Goal: Information Seeking & Learning: Learn about a topic

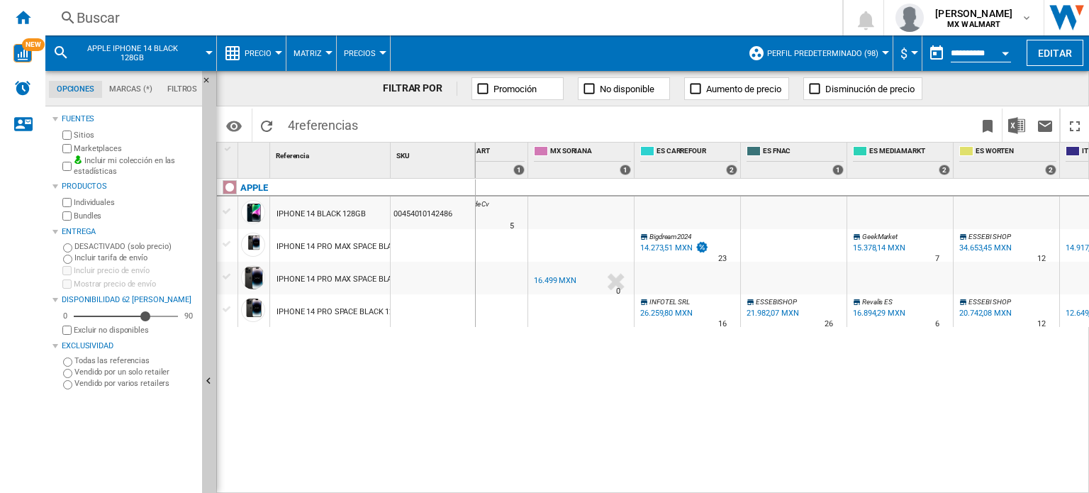
scroll to position [0, 343]
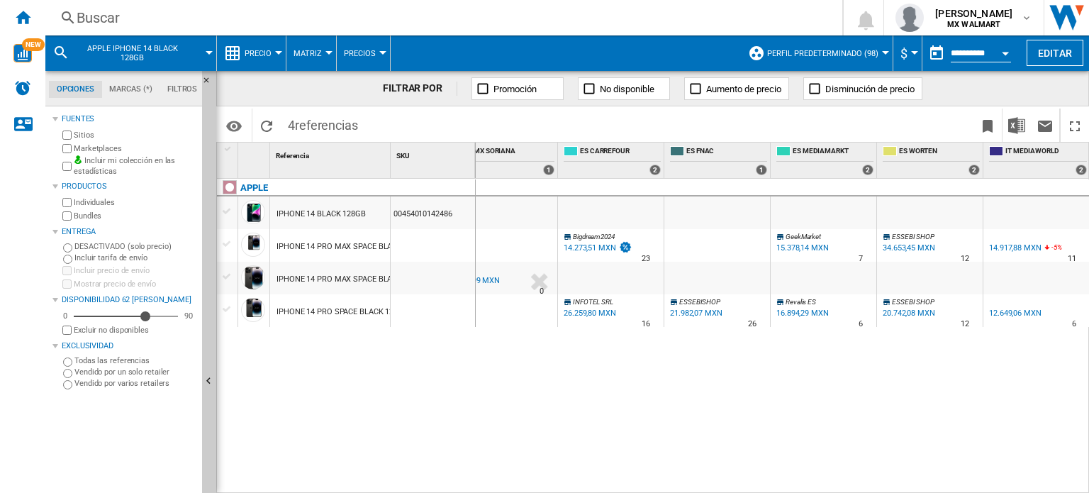
click at [260, 49] on span "Precio" at bounding box center [258, 53] width 27 height 9
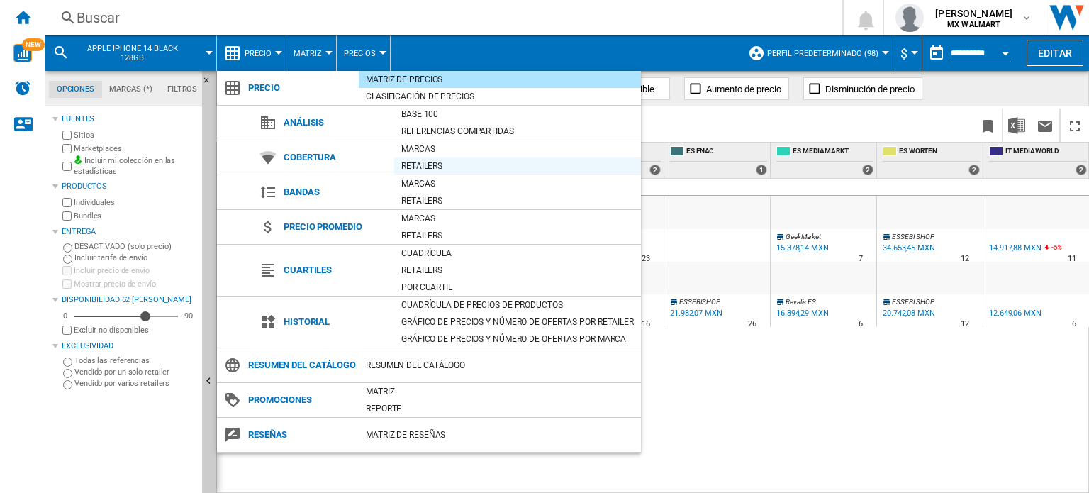
click at [423, 167] on div "Retailers" at bounding box center [517, 166] width 247 height 14
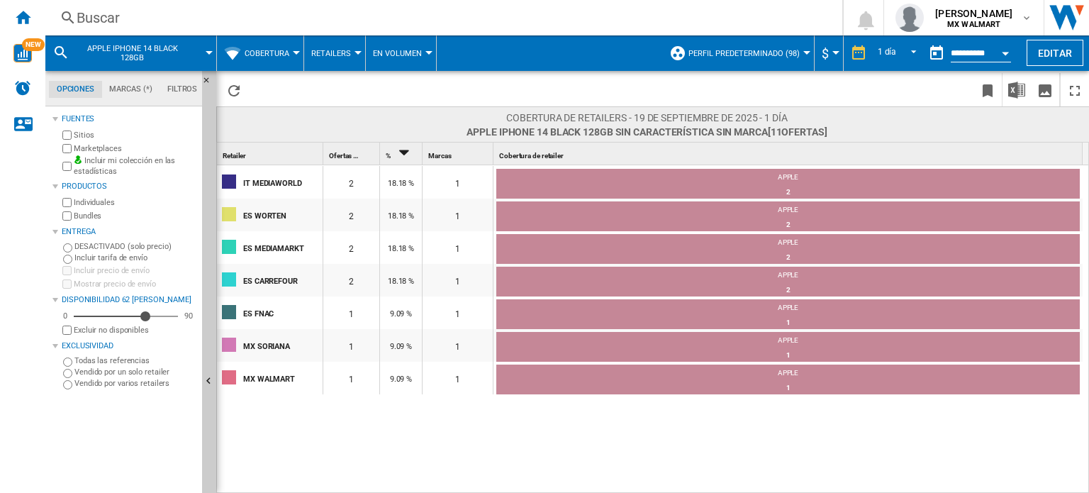
click at [792, 49] on span "Perfil predeterminado (98)" at bounding box center [744, 53] width 111 height 9
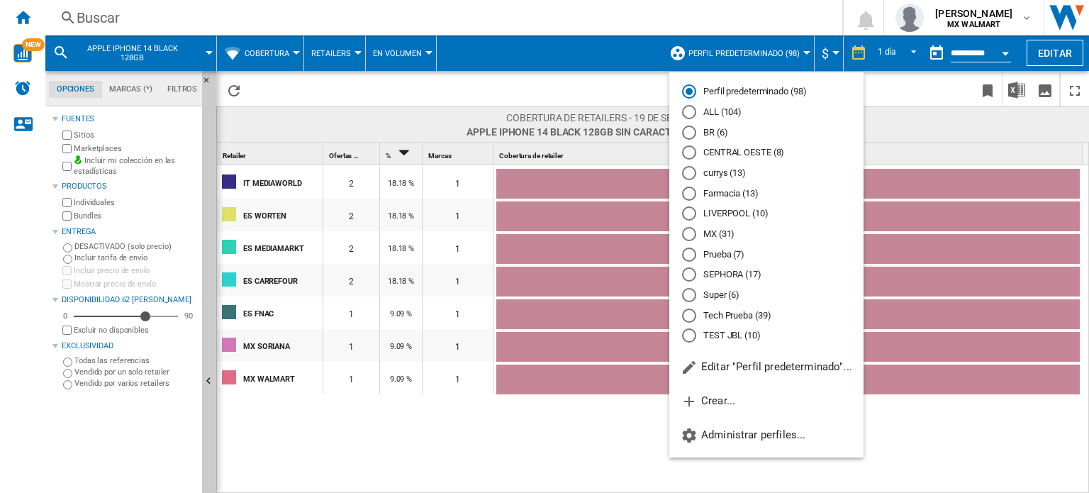
click at [714, 230] on md-radio-button "MX (31)" at bounding box center [766, 234] width 169 height 13
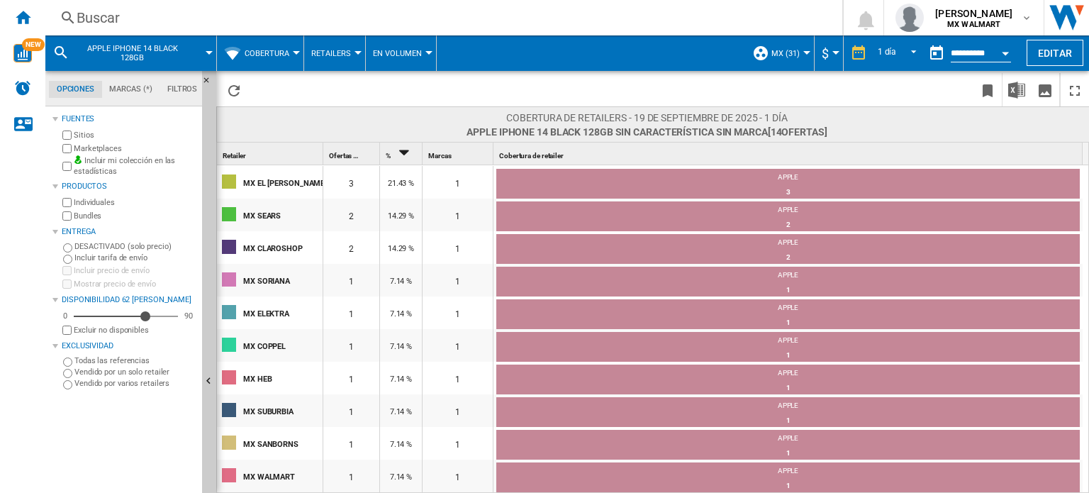
click at [780, 50] on span "MX (31)" at bounding box center [786, 53] width 28 height 9
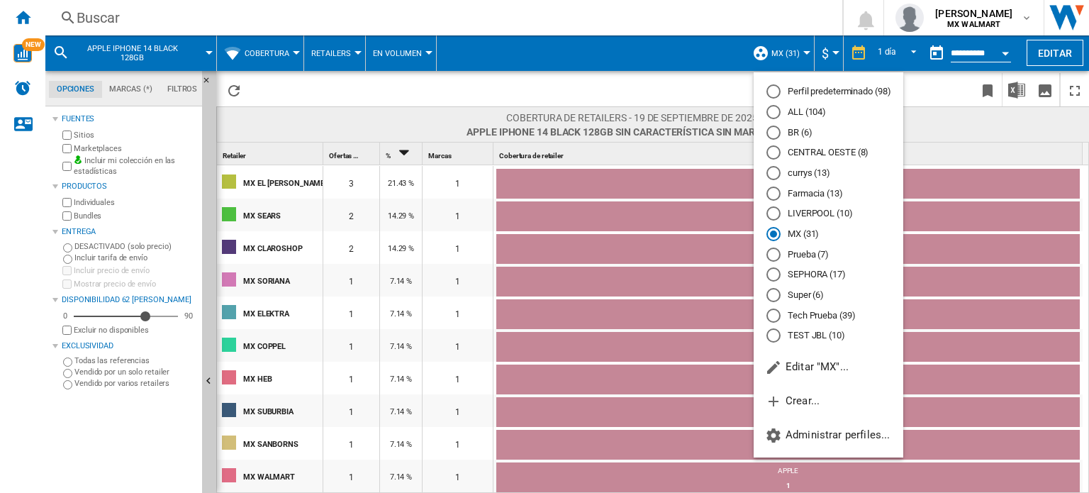
click at [828, 93] on md-radio-button "Perfil predeterminado (98)" at bounding box center [829, 91] width 124 height 13
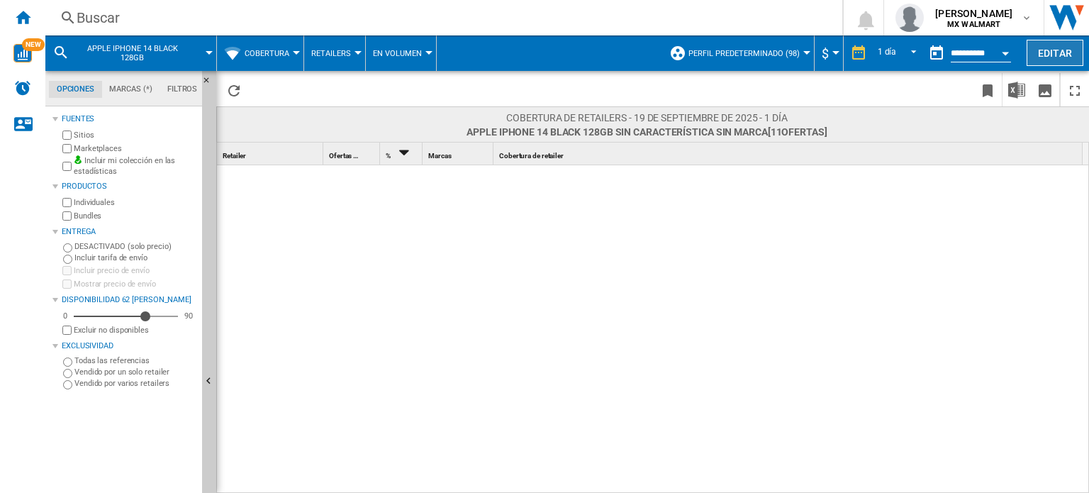
click at [1059, 55] on button "Editar" at bounding box center [1055, 53] width 57 height 26
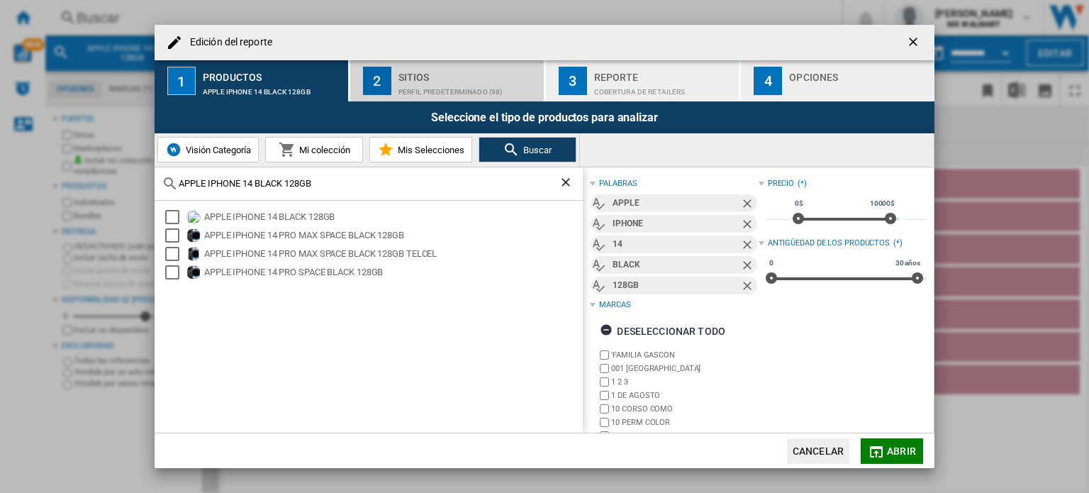
click at [482, 82] on div "Perfil predeterminado (98)" at bounding box center [469, 88] width 140 height 15
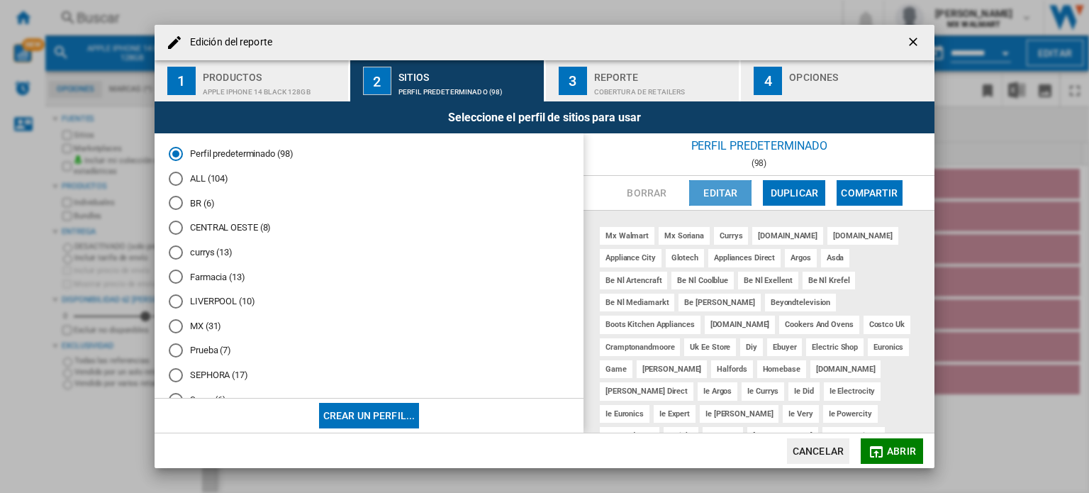
click at [718, 188] on button "Editar" at bounding box center [720, 193] width 62 height 26
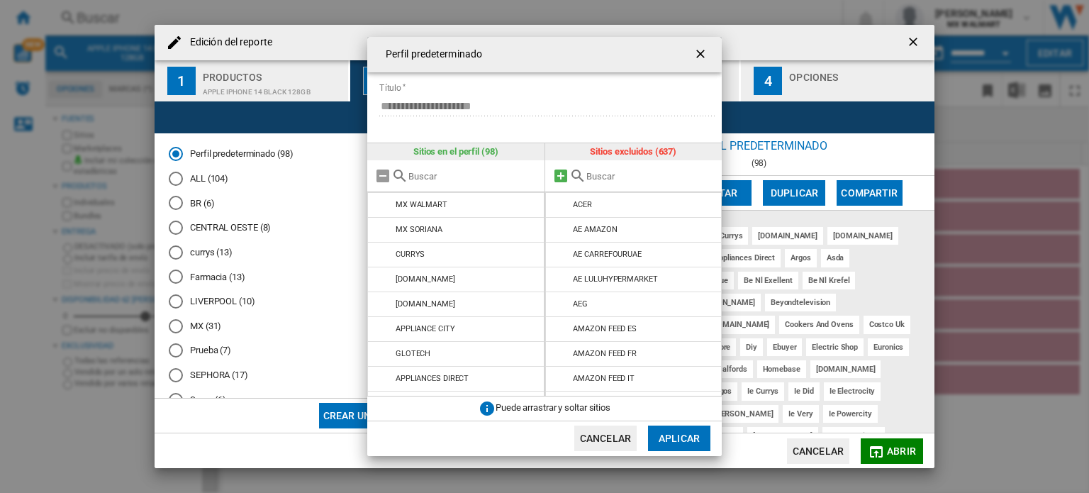
click at [559, 174] on md-icon at bounding box center [561, 175] width 17 height 17
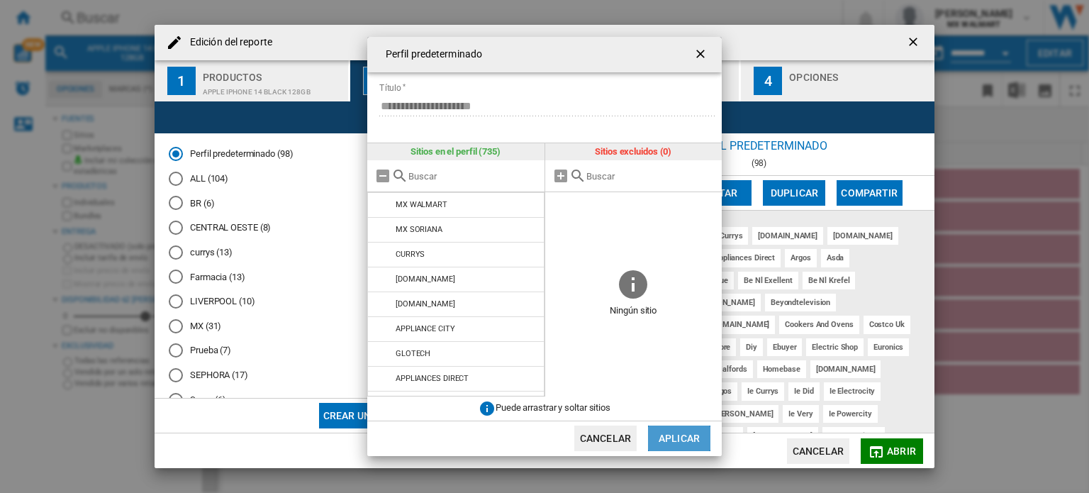
click at [689, 440] on button "Aplicar" at bounding box center [679, 439] width 62 height 26
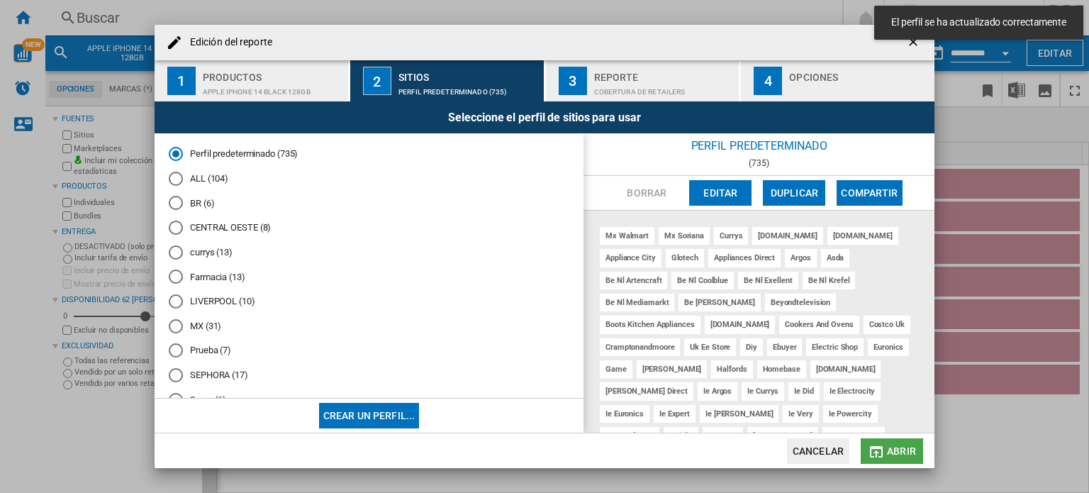
click at [883, 444] on md-icon "button" at bounding box center [876, 451] width 17 height 17
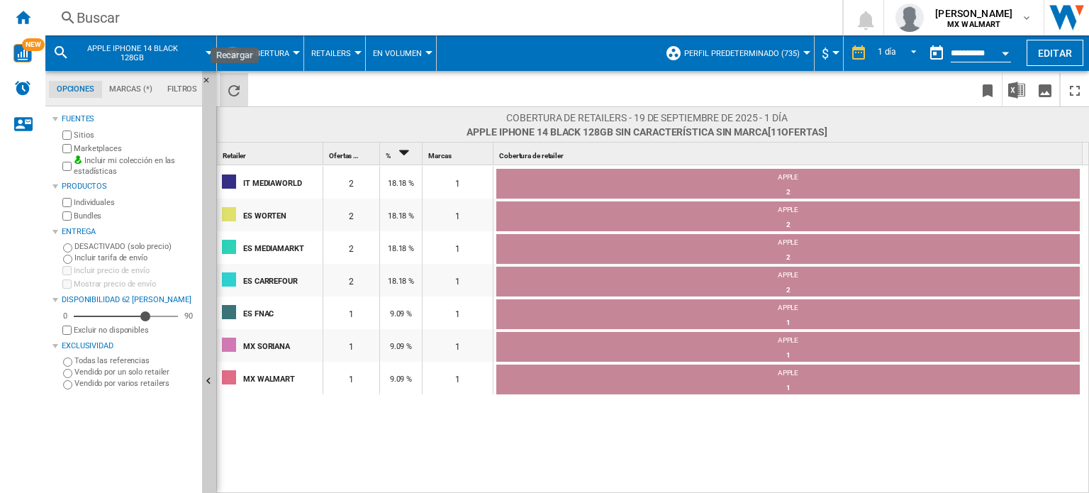
click at [236, 87] on ng-md-icon "Recargar" at bounding box center [234, 90] width 17 height 17
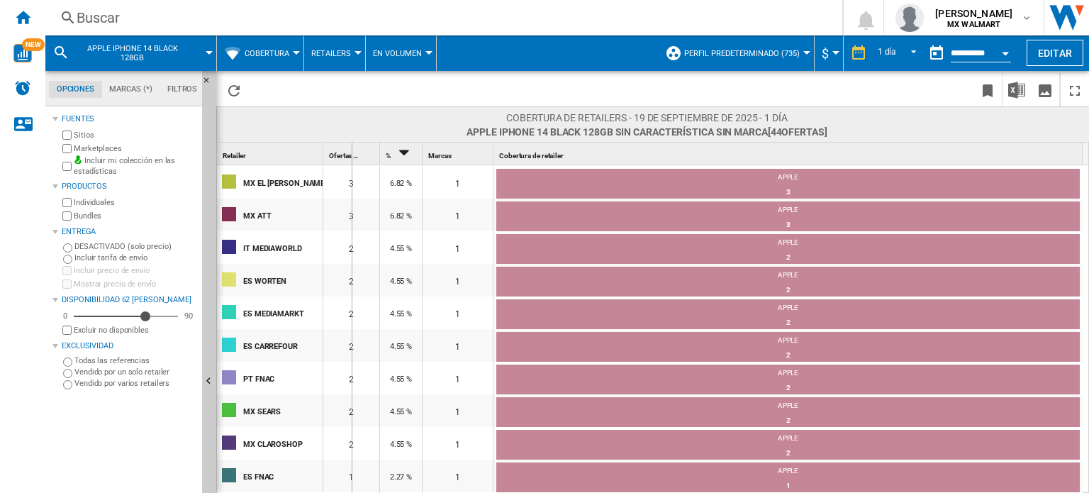
drag, startPoint x: 351, startPoint y: 157, endPoint x: 394, endPoint y: 157, distance: 43.3
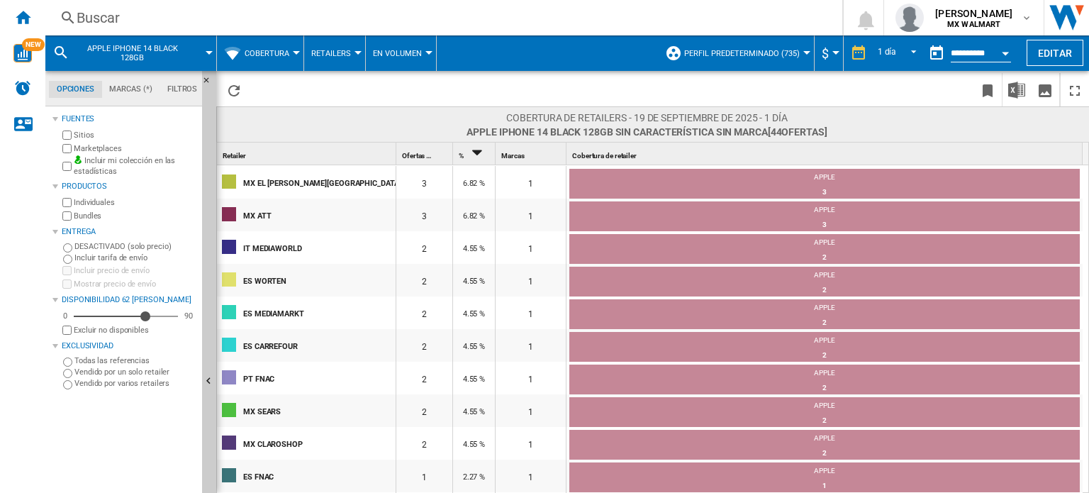
click at [320, 159] on div "Retailer 1" at bounding box center [308, 154] width 176 height 22
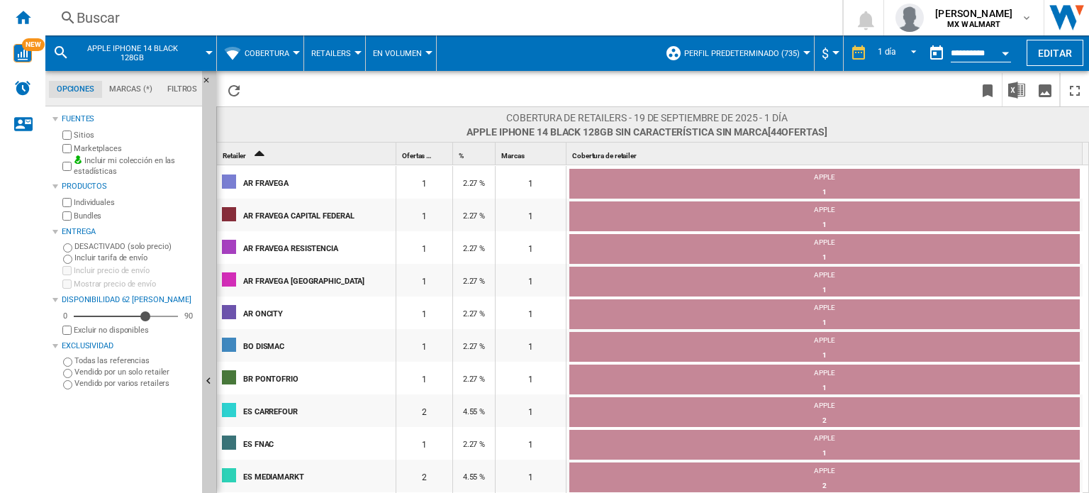
click at [290, 58] on button "Cobertura" at bounding box center [271, 52] width 52 height 35
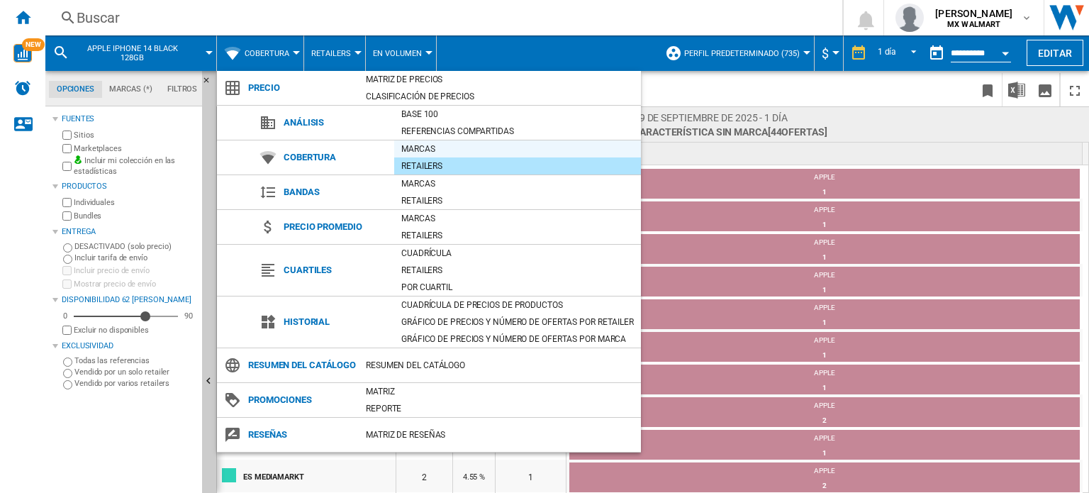
click at [420, 150] on div "Marcas" at bounding box center [517, 149] width 247 height 14
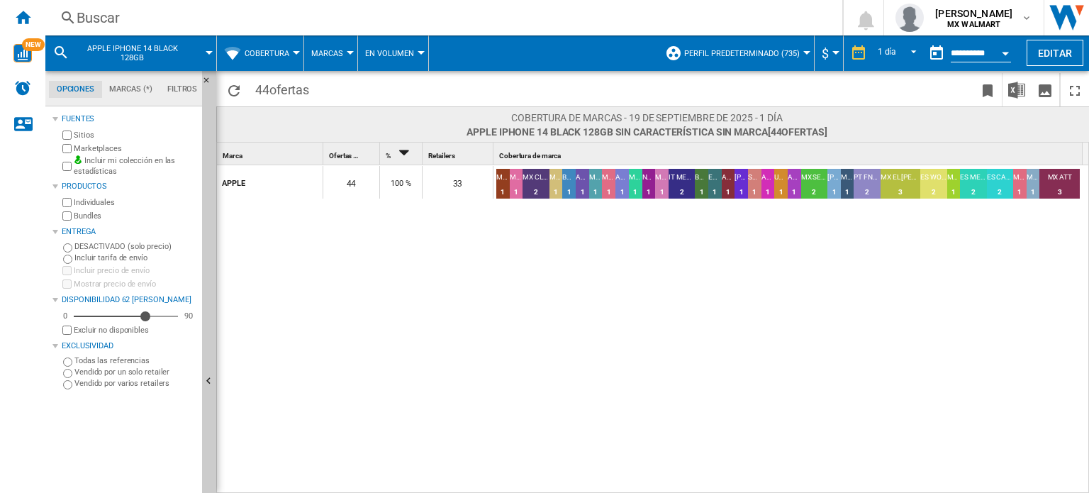
drag, startPoint x: 453, startPoint y: 182, endPoint x: 470, endPoint y: 182, distance: 17.0
click at [470, 182] on div "33" at bounding box center [458, 182] width 70 height 33
click at [28, 53] on img "WiseCard" at bounding box center [22, 53] width 18 height 18
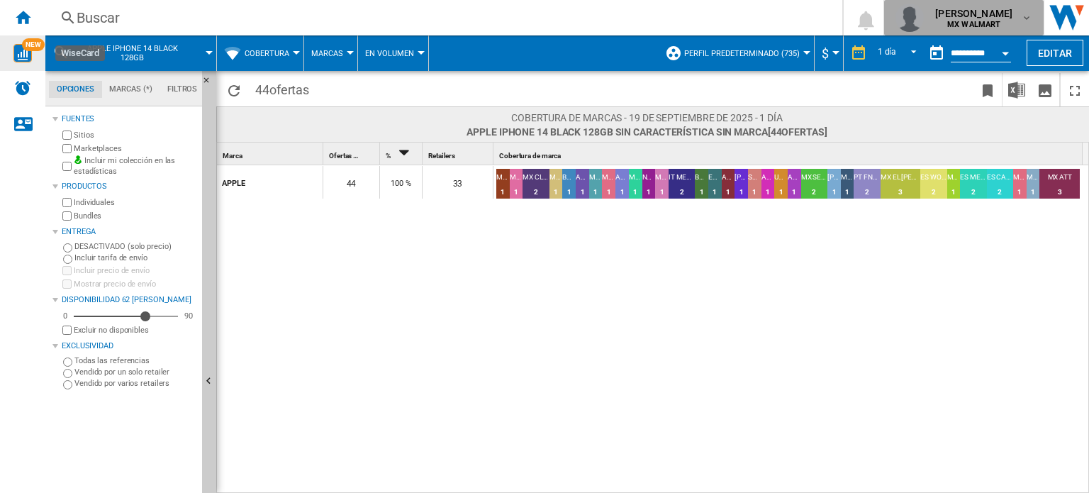
click at [999, 18] on span "[PERSON_NAME]" at bounding box center [973, 13] width 77 height 14
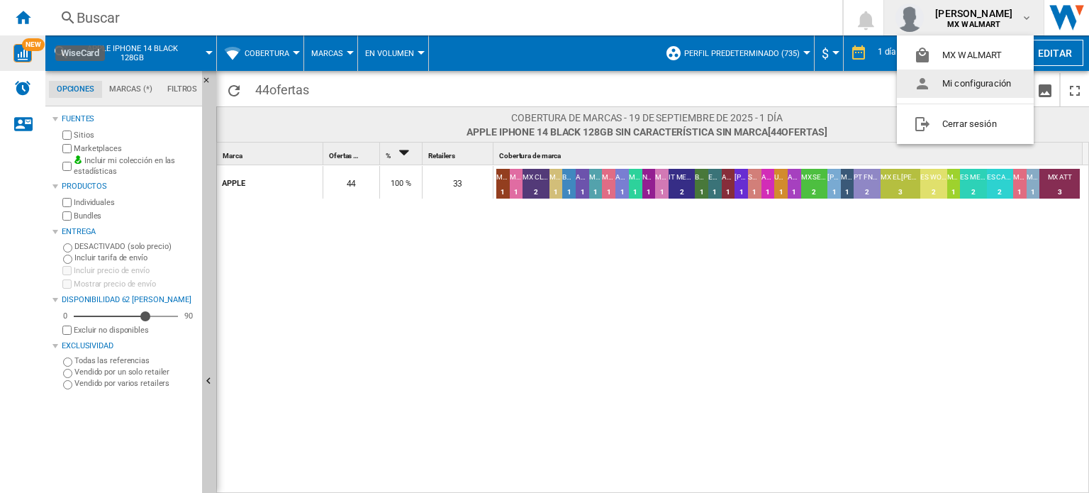
click at [993, 91] on button "Mi configuración" at bounding box center [965, 84] width 137 height 28
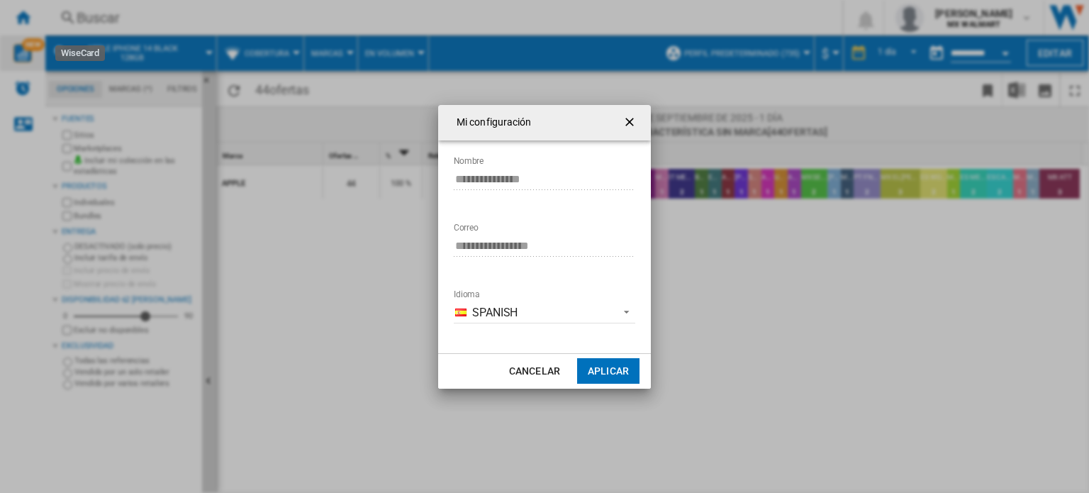
click at [634, 129] on ng-md-icon "getI18NText('BUTTONS.CLOSE_DIALOG')" at bounding box center [631, 123] width 17 height 17
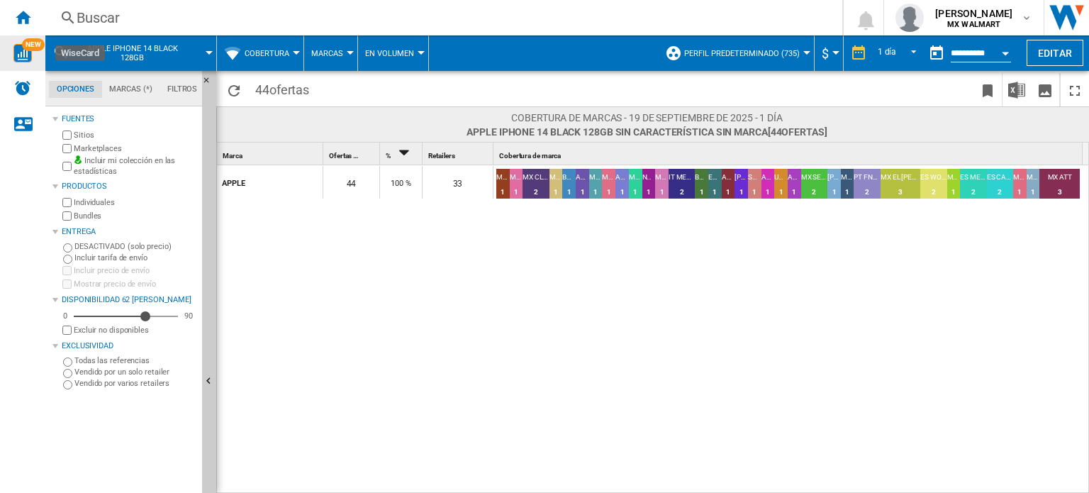
click at [361, 306] on div "APPLE 44 100 % 33 MX ELEKTRA CREDITOS 1 2.27% MX COPPEL CREDITOS 1 2.27% MX CLA…" at bounding box center [653, 329] width 873 height 329
click at [278, 47] on button "Cobertura" at bounding box center [271, 52] width 52 height 35
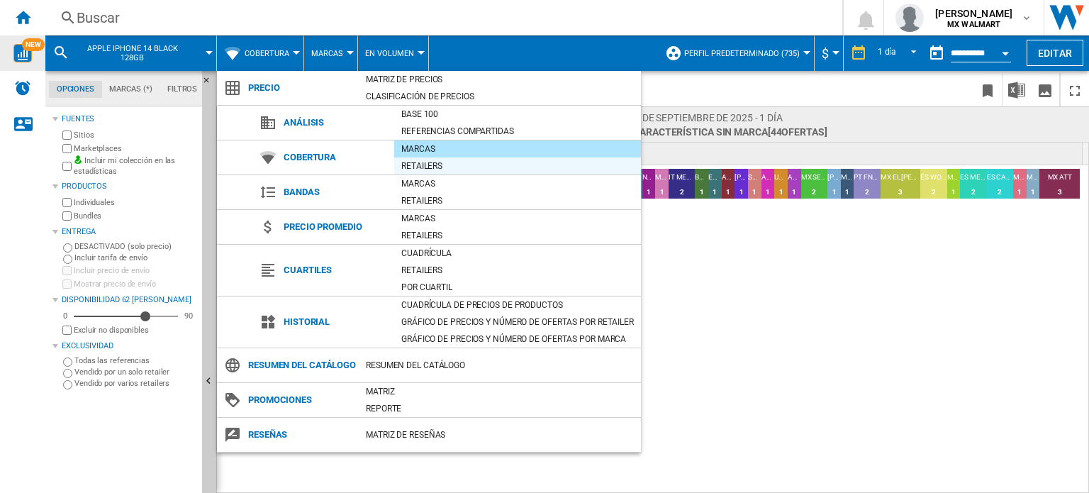
click at [409, 162] on div "Retailers" at bounding box center [517, 166] width 247 height 14
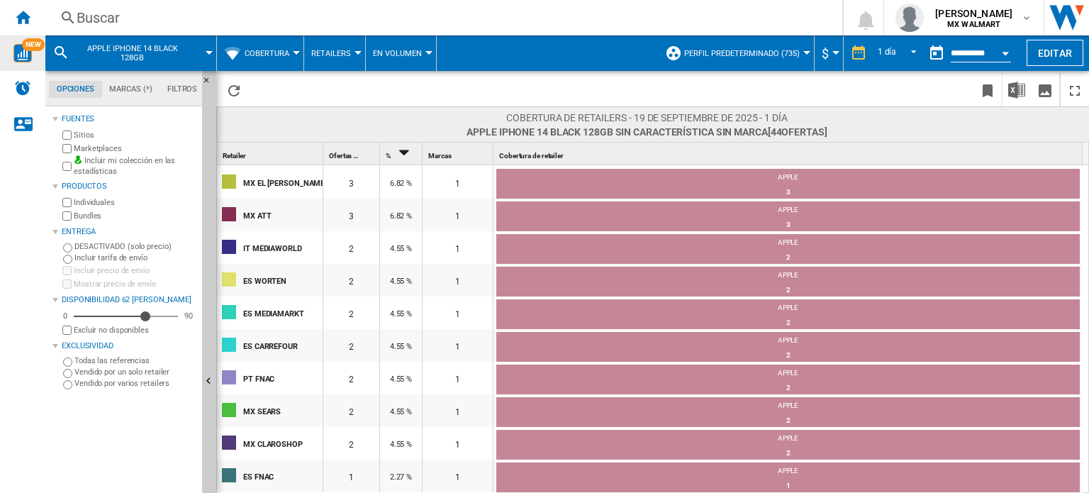
click at [289, 152] on div "Retailer 1" at bounding box center [271, 154] width 103 height 22
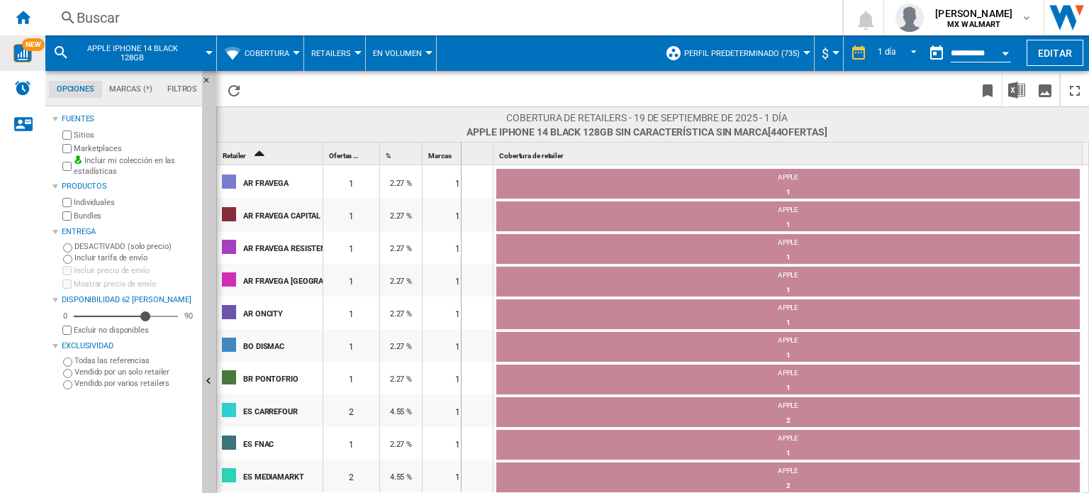
drag, startPoint x: 323, startPoint y: 152, endPoint x: 460, endPoint y: 157, distance: 137.7
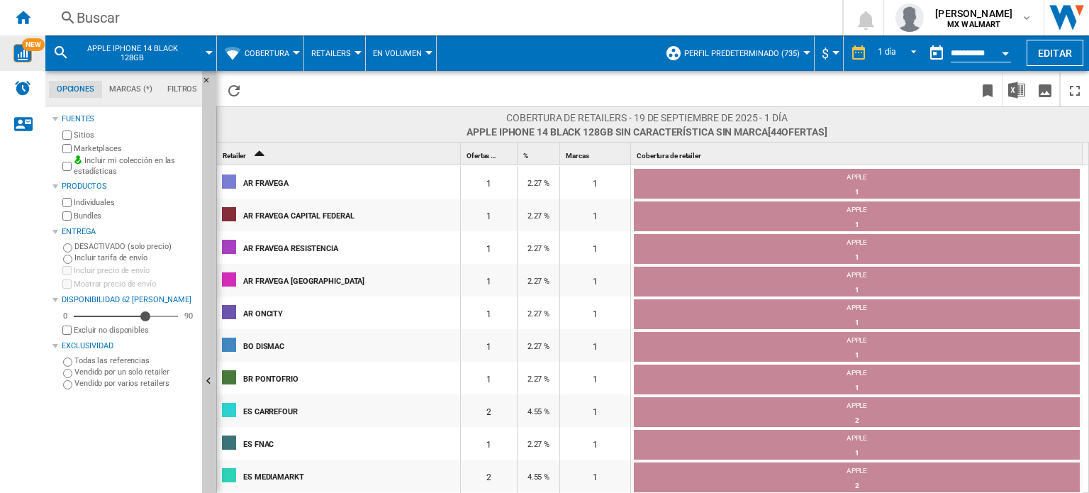
click at [184, 55] on span "APPLE IPHONE 14 BLACK 128GB" at bounding box center [132, 53] width 114 height 18
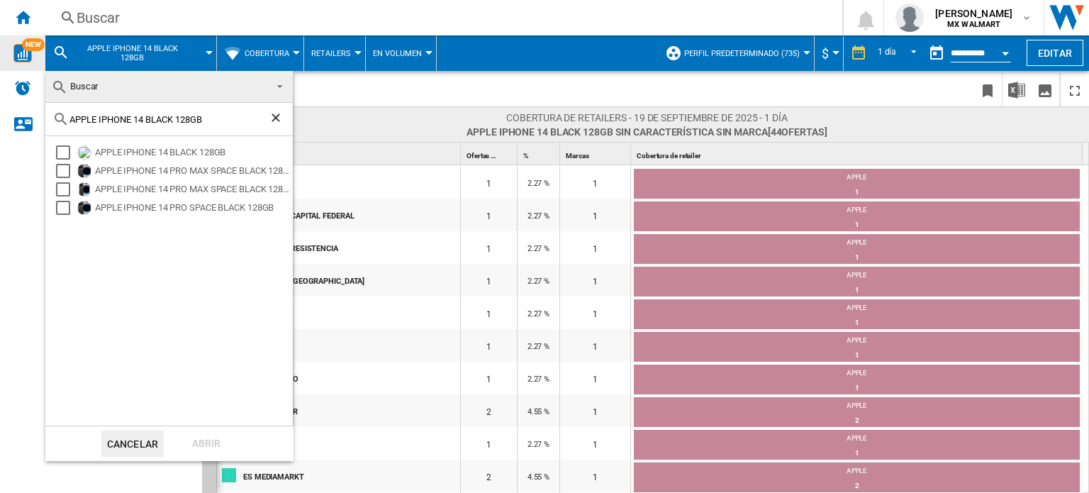
drag, startPoint x: 213, startPoint y: 121, endPoint x: 66, endPoint y: 123, distance: 147.5
click at [66, 123] on div "APPLE IPHONE 14 BLACK 128GB" at bounding box center [169, 119] width 248 height 33
click at [359, 95] on md-backdrop at bounding box center [544, 246] width 1089 height 493
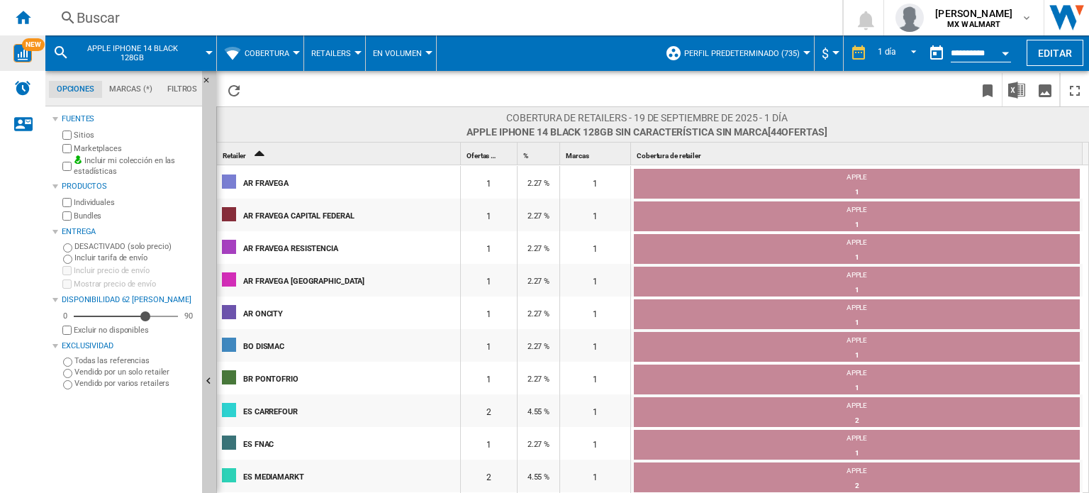
click at [356, 125] on span at bounding box center [376, 125] width 182 height 28
click at [1001, 11] on span "[PERSON_NAME]" at bounding box center [973, 13] width 77 height 14
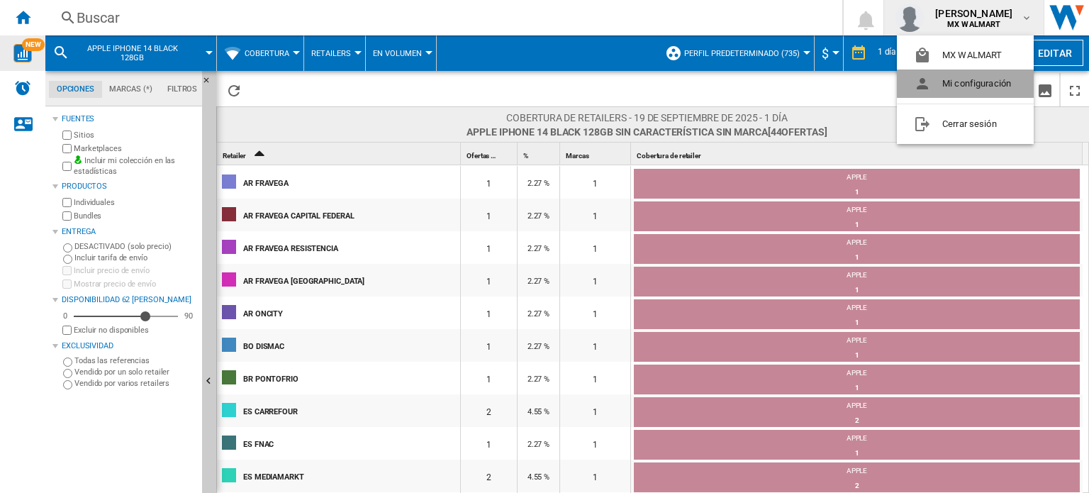
click at [984, 85] on button "Mi configuración" at bounding box center [965, 84] width 137 height 28
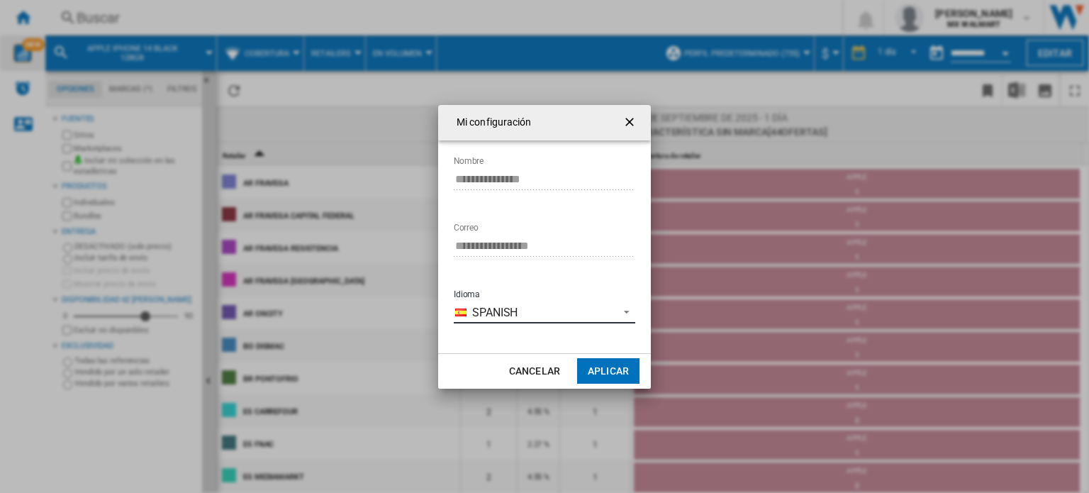
click at [506, 304] on md-select-value "Spanish" at bounding box center [545, 312] width 182 height 21
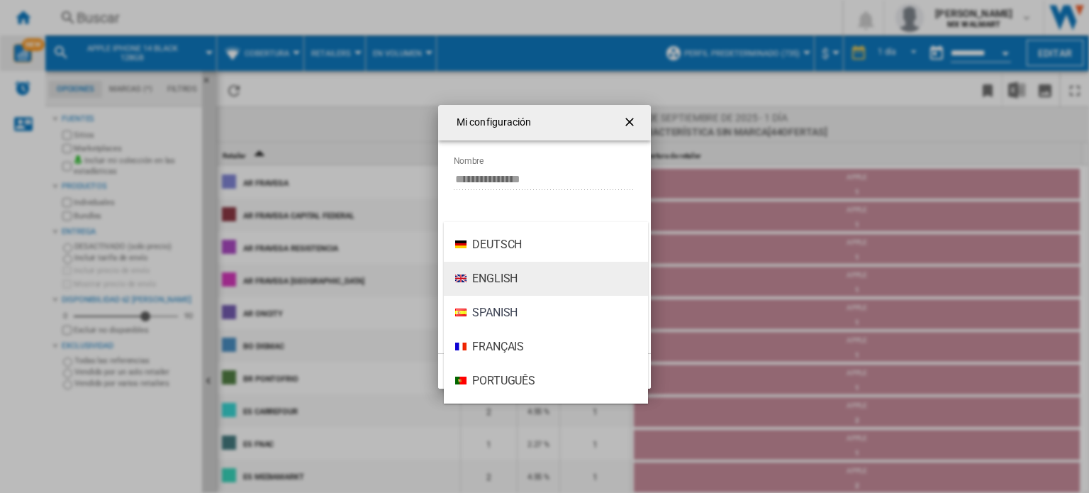
click at [510, 277] on span "English" at bounding box center [494, 279] width 45 height 16
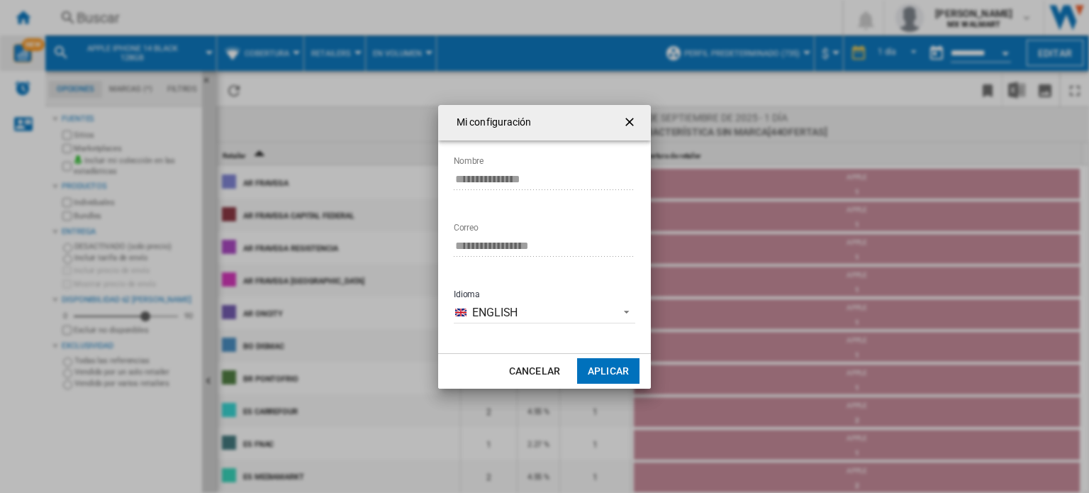
click at [596, 371] on button "Aplicar" at bounding box center [608, 371] width 62 height 26
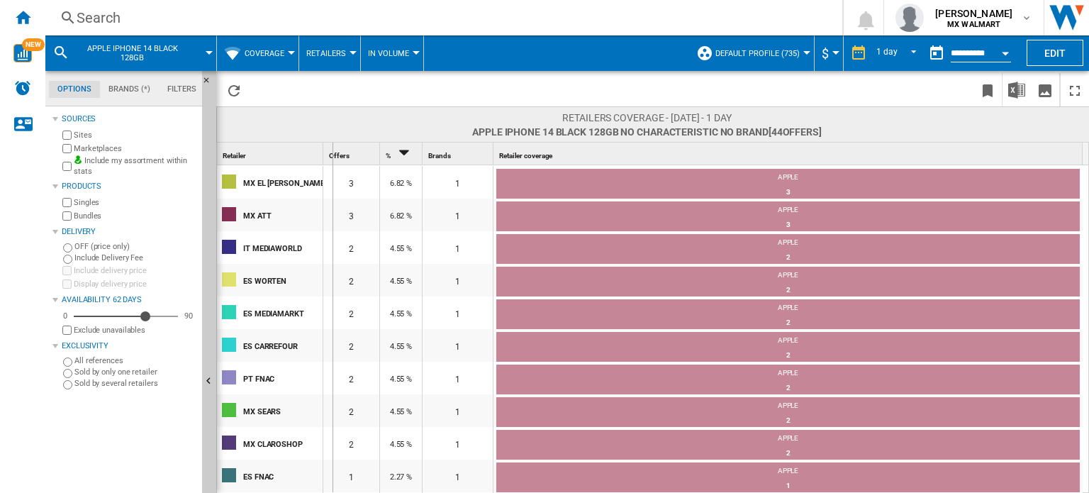
drag, startPoint x: 326, startPoint y: 157, endPoint x: 378, endPoint y: 156, distance: 52.5
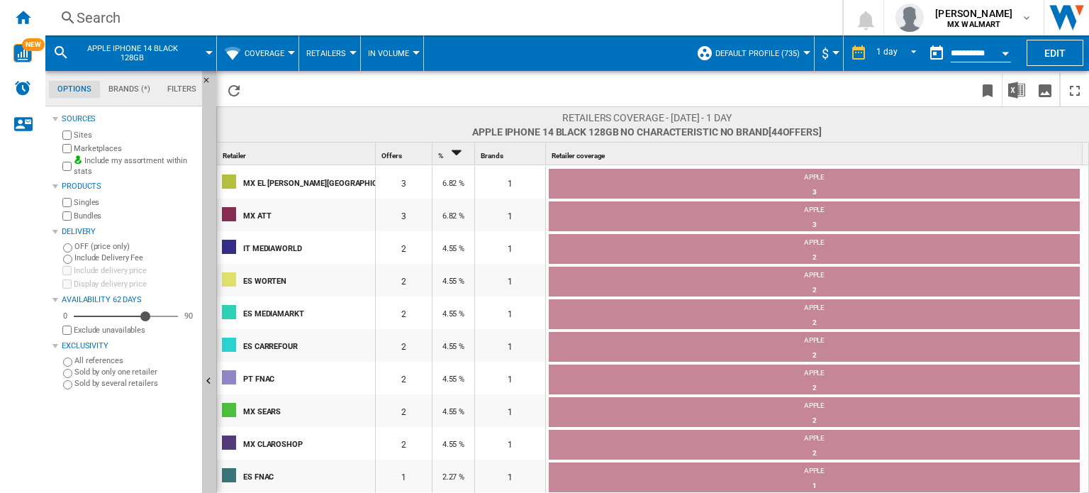
click at [252, 44] on button "Coverage" at bounding box center [268, 52] width 47 height 35
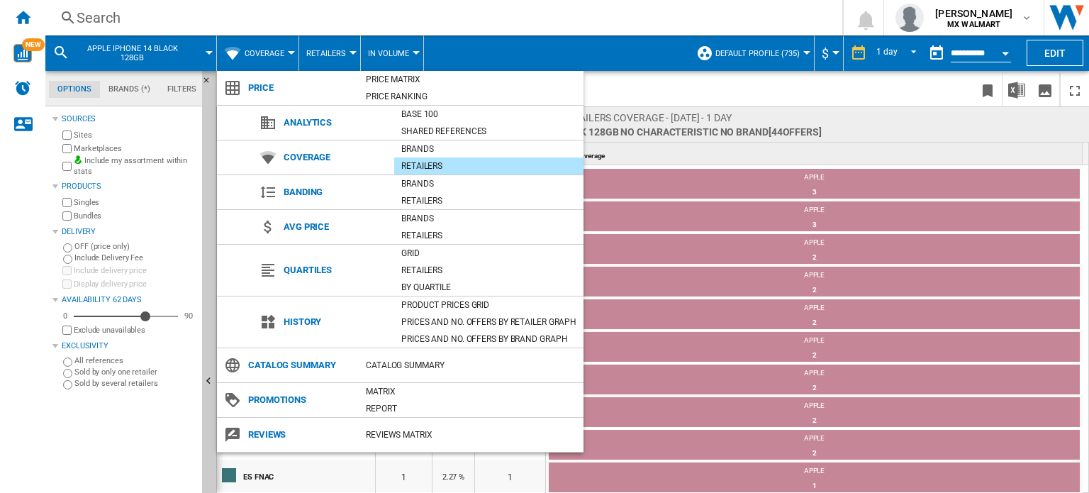
click at [327, 47] on md-backdrop at bounding box center [544, 246] width 1089 height 493
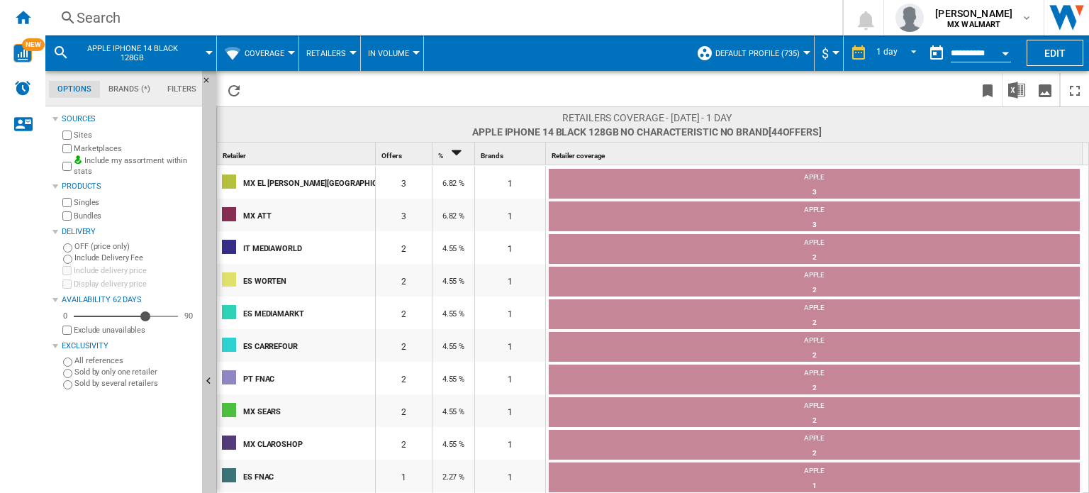
click at [381, 49] on span "In volume" at bounding box center [388, 53] width 41 height 9
click at [326, 52] on md-backdrop at bounding box center [544, 246] width 1089 height 493
click at [326, 52] on span "Retailers" at bounding box center [326, 53] width 40 height 9
click at [329, 73] on button "Brands" at bounding box center [334, 88] width 68 height 34
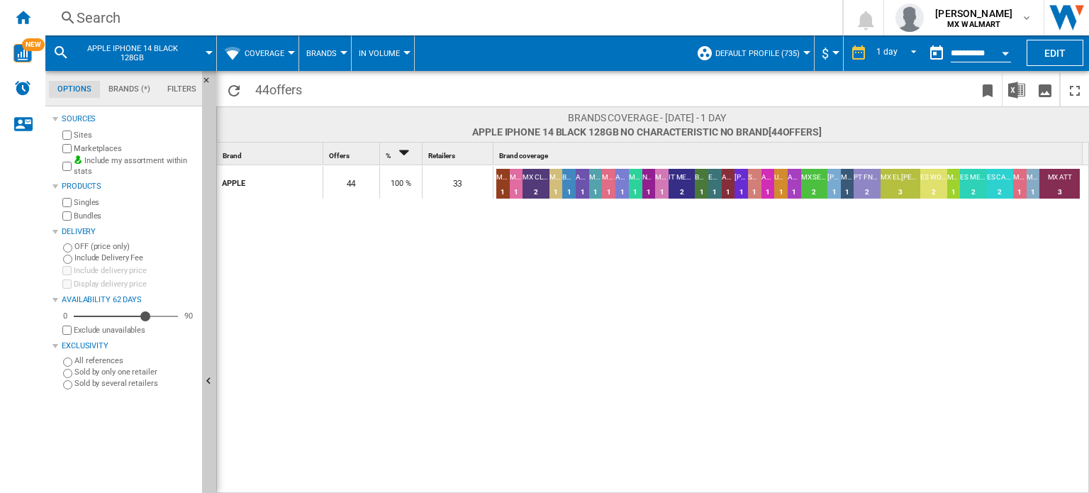
click at [283, 50] on span "Coverage" at bounding box center [265, 53] width 40 height 9
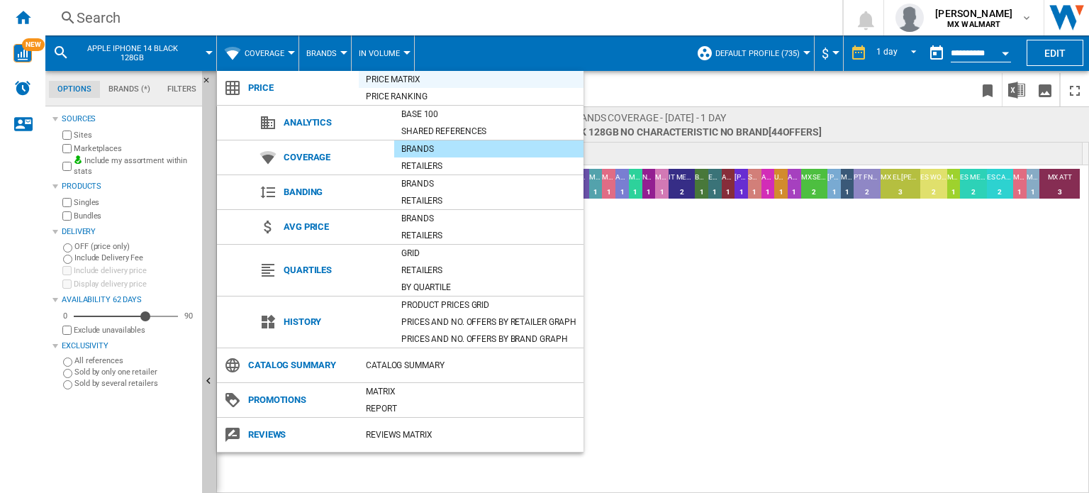
click at [392, 79] on div "Price Matrix" at bounding box center [471, 79] width 225 height 14
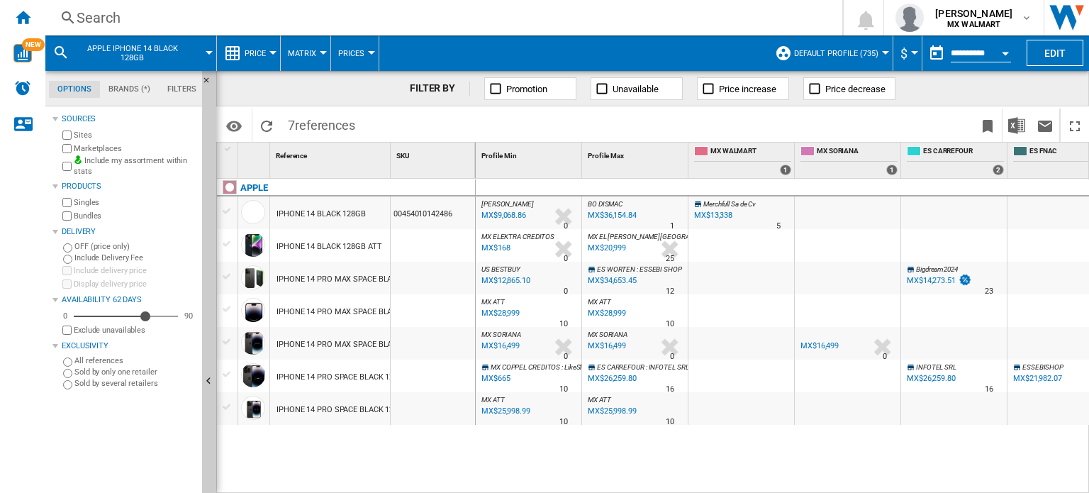
click at [233, 211] on div at bounding box center [227, 211] width 15 height 13
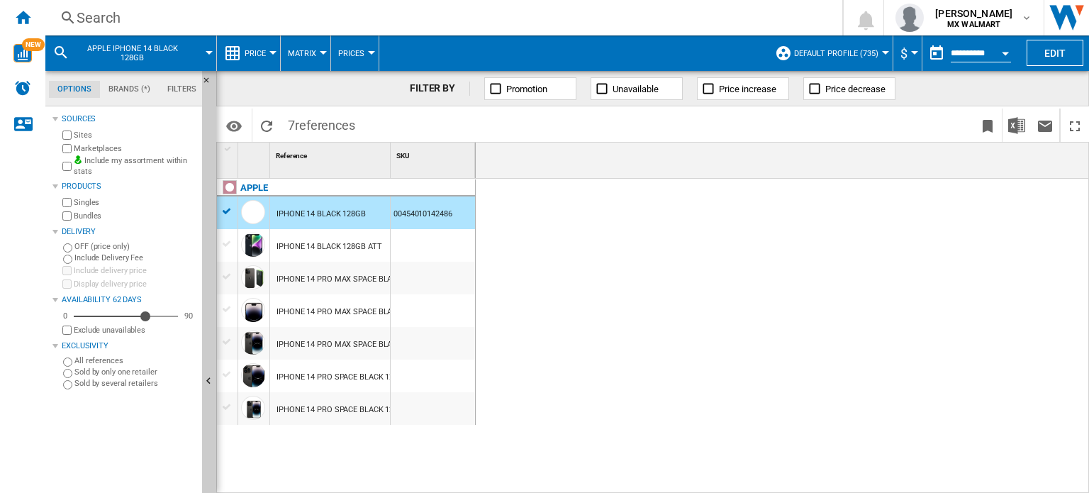
scroll to position [0, 1235]
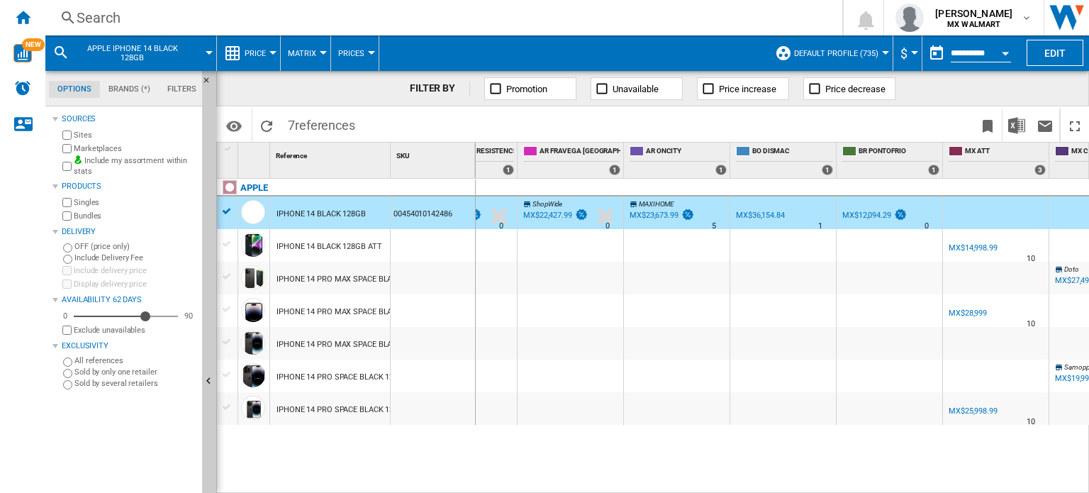
drag, startPoint x: 692, startPoint y: 486, endPoint x: 627, endPoint y: 485, distance: 65.3
click at [583, 486] on div "ShopWide +68.2 % MX$22,427.99 % N/A 0 ShopWide" at bounding box center [783, 337] width 614 height 316
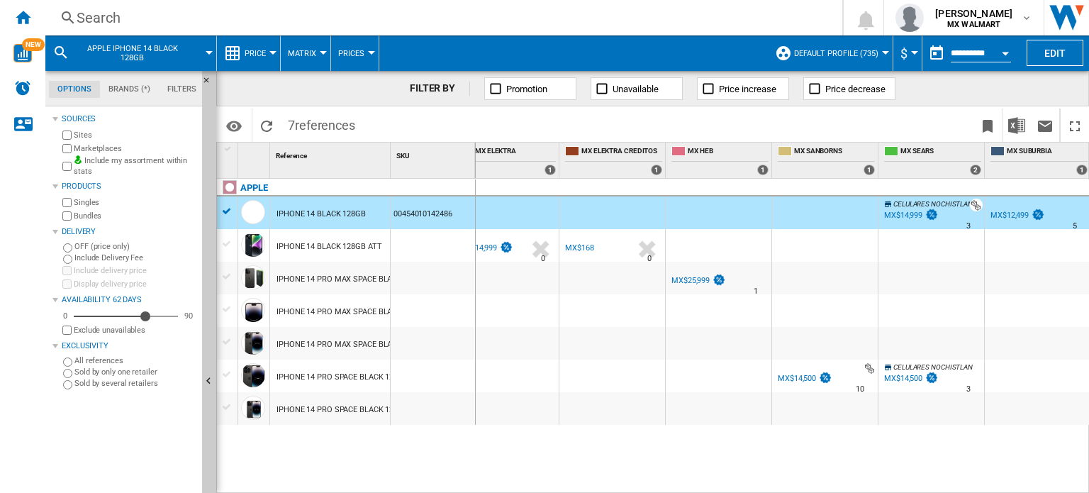
scroll to position [0, 2355]
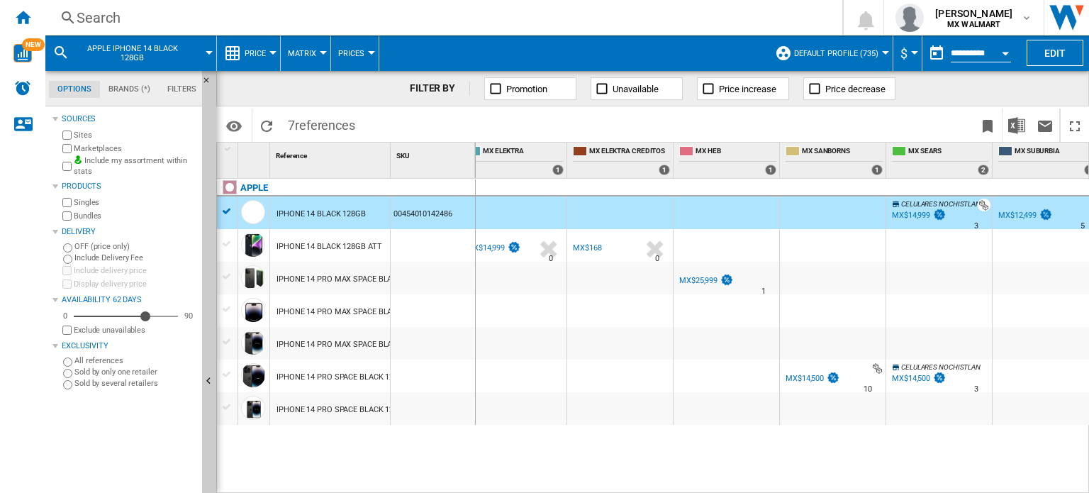
click at [830, 56] on span "Default profile (735)" at bounding box center [836, 53] width 84 height 9
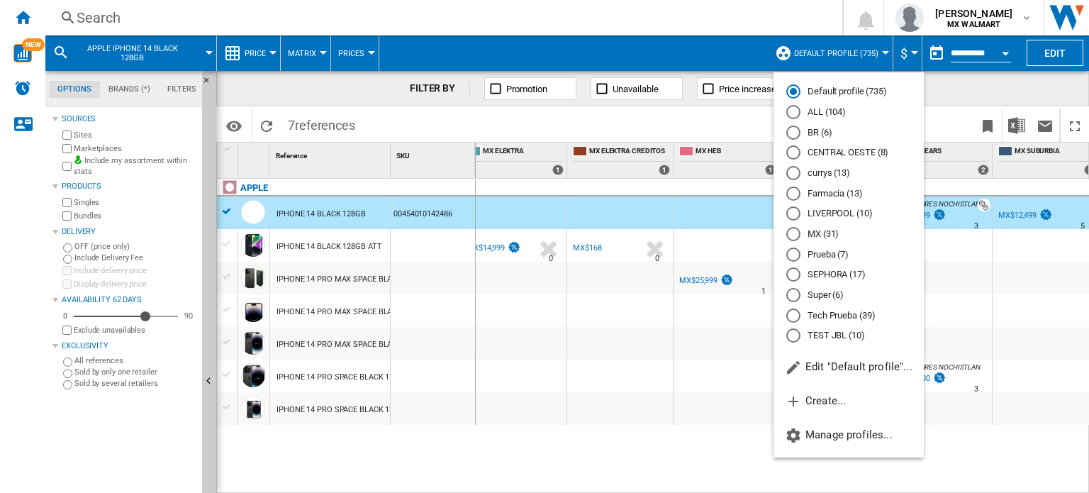
click at [823, 235] on md-radio-button "MX (31)" at bounding box center [849, 234] width 125 height 13
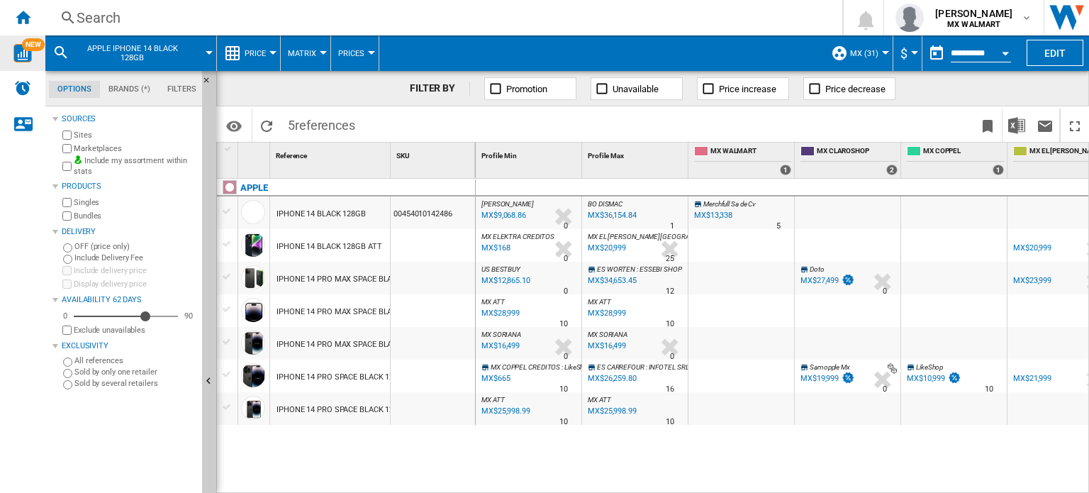
click at [24, 51] on img "WiseCard" at bounding box center [22, 53] width 18 height 18
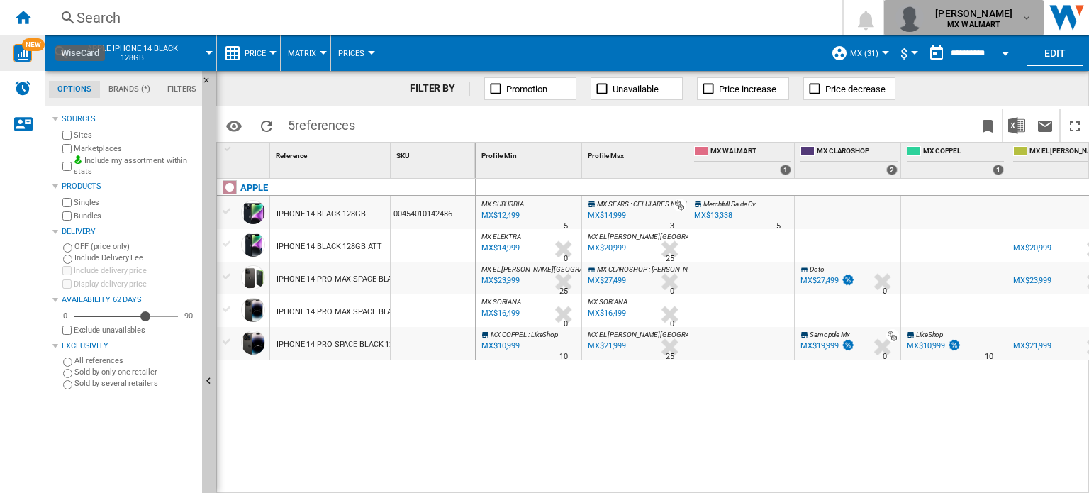
click at [984, 22] on b "MX WALMART" at bounding box center [974, 24] width 53 height 9
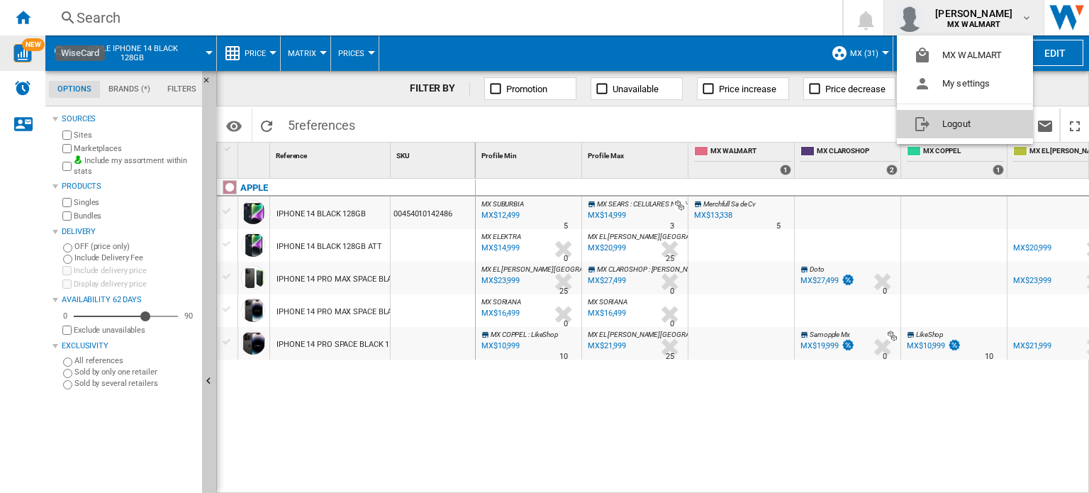
click at [977, 131] on button "Logout" at bounding box center [965, 124] width 136 height 28
